Goal: Task Accomplishment & Management: Manage account settings

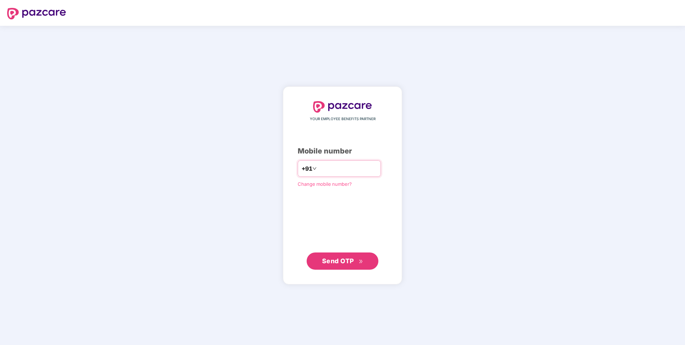
click at [323, 169] on input "number" at bounding box center [347, 168] width 59 height 11
type input "**********"
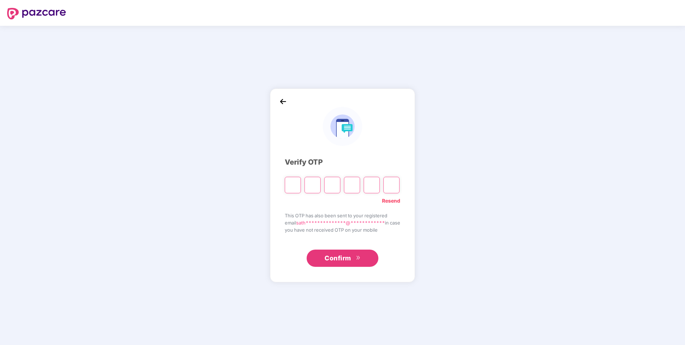
type input "*"
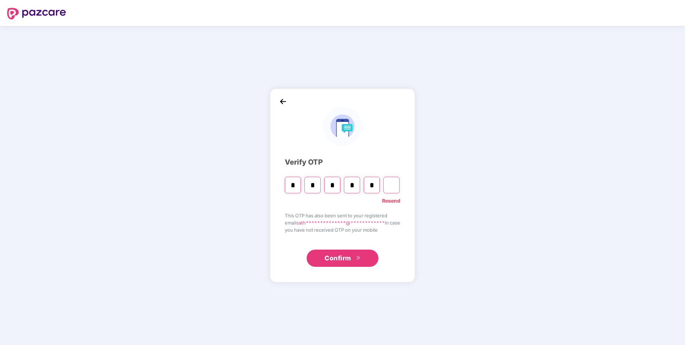
type input "*"
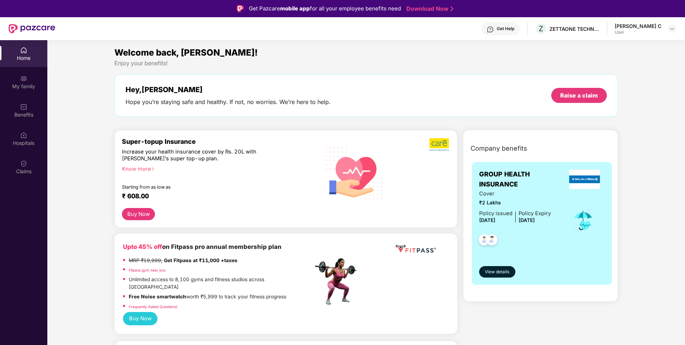
click at [147, 169] on div "Know more" at bounding box center [215, 168] width 187 height 5
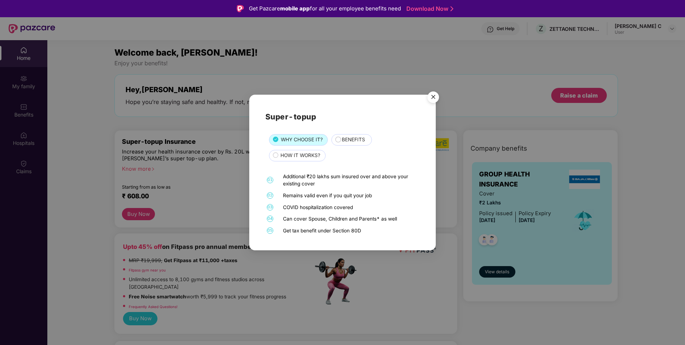
click at [362, 143] on span "BENEFITS" at bounding box center [353, 140] width 23 height 8
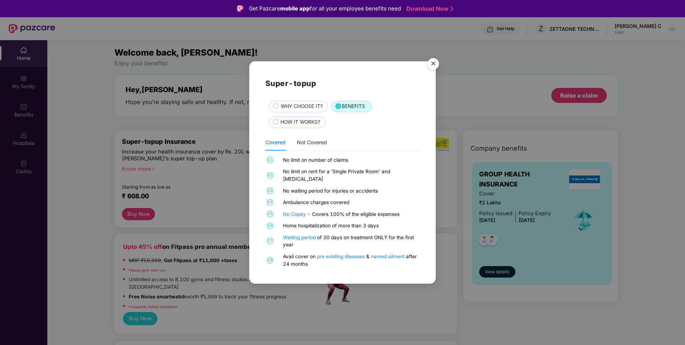
click at [306, 126] on span "HOW IT WORKS?" at bounding box center [300, 122] width 40 height 8
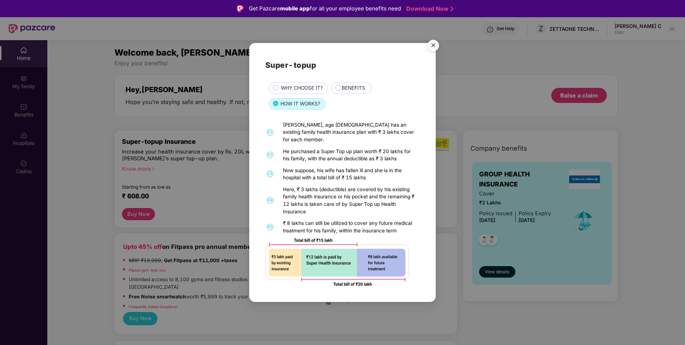
click at [429, 52] on img "Close" at bounding box center [433, 47] width 20 height 20
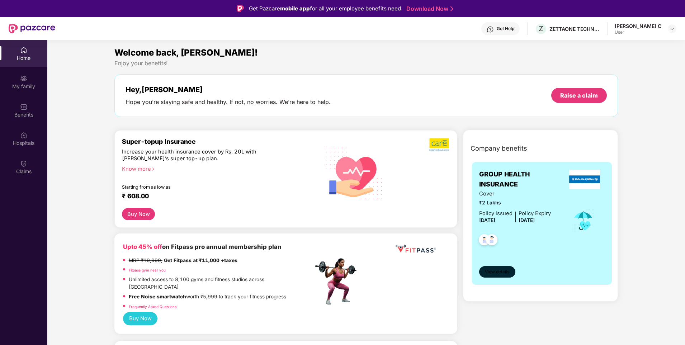
click at [504, 269] on span "View details" at bounding box center [497, 272] width 24 height 7
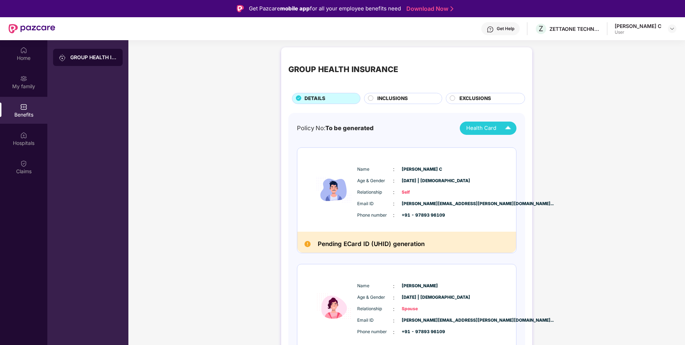
click at [506, 129] on img at bounding box center [508, 128] width 13 height 13
click at [545, 123] on div "GROUP HEALTH INSURANCE DETAILS INCLUSIONS EXCLUSIONS Policy No: To be generated…" at bounding box center [406, 229] width 557 height 370
click at [410, 94] on div "INCLUSIONS" at bounding box center [403, 98] width 78 height 11
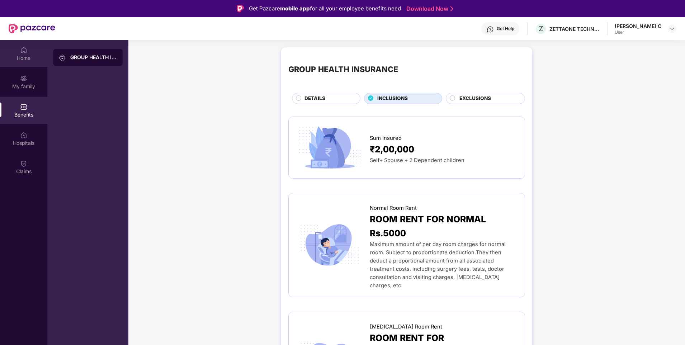
click at [27, 57] on div "Home" at bounding box center [23, 58] width 47 height 7
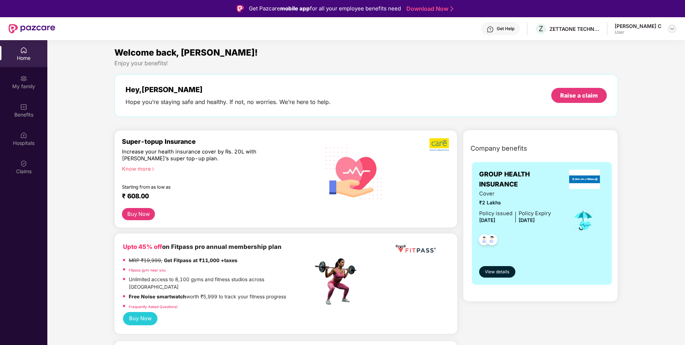
click at [670, 29] on img at bounding box center [672, 29] width 6 height 6
click at [12, 74] on div "My family" at bounding box center [23, 82] width 47 height 27
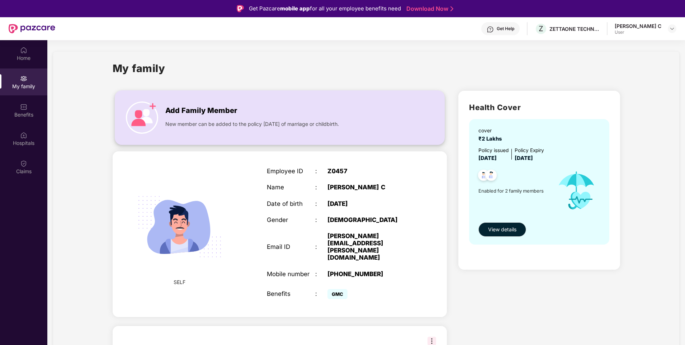
click at [233, 108] on span "Add Family Member" at bounding box center [201, 110] width 72 height 11
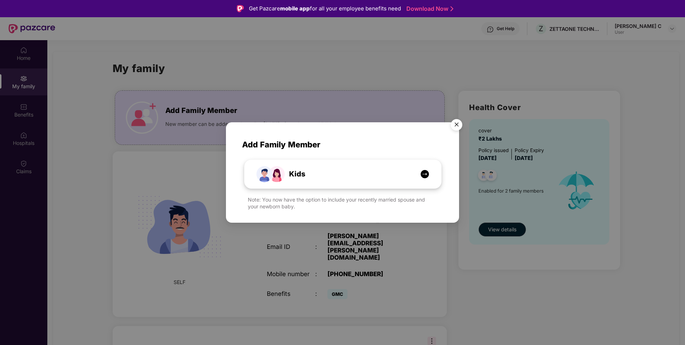
click at [424, 175] on img at bounding box center [424, 174] width 9 height 9
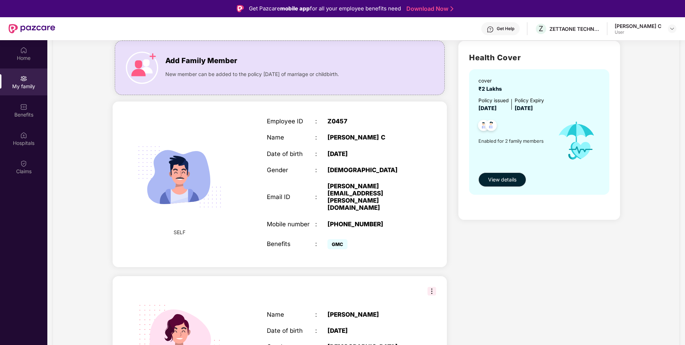
scroll to position [88, 0]
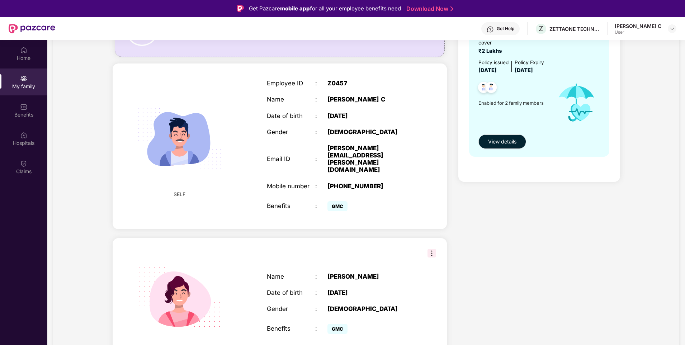
click at [431, 249] on img at bounding box center [432, 253] width 9 height 9
click at [543, 245] on div "Health Cover cover ₹2 Lakhs Policy issued [DATE] Policy Expiry [DATE] Enabled f…" at bounding box center [539, 188] width 173 height 382
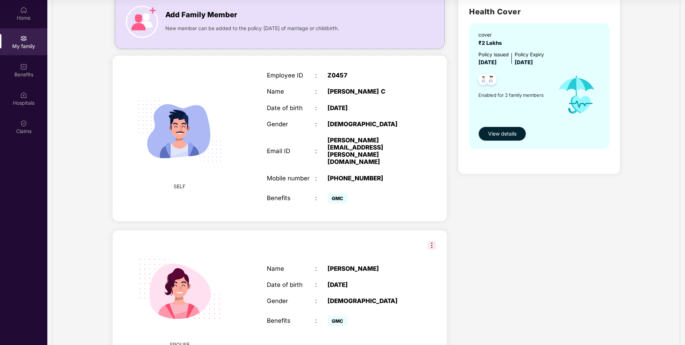
scroll to position [0, 0]
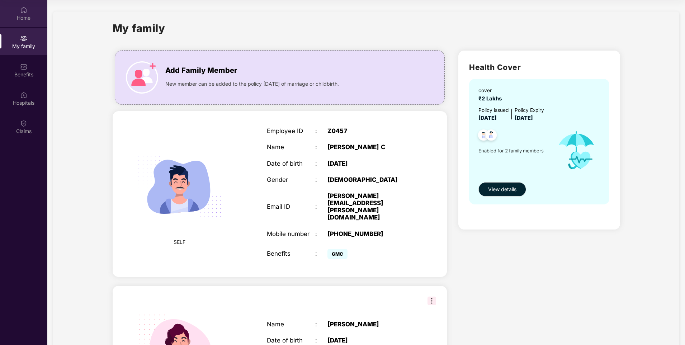
click at [22, 13] on img at bounding box center [23, 9] width 7 height 7
